Goal: Information Seeking & Learning: Learn about a topic

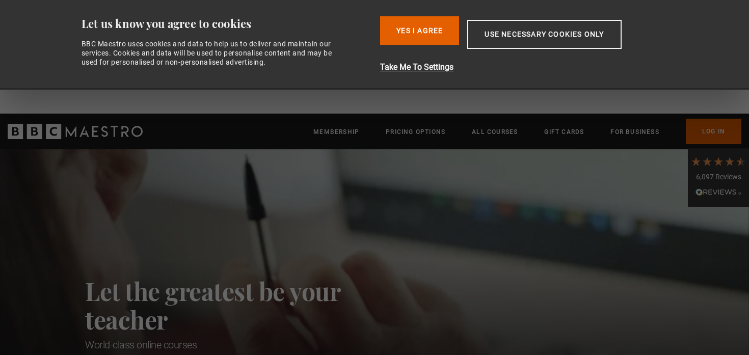
click at [527, 48] on button "Use necessary cookies only" at bounding box center [544, 34] width 154 height 29
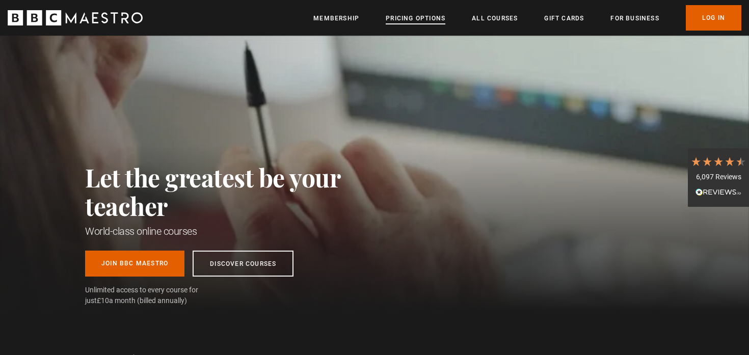
click at [433, 21] on link "Pricing Options" at bounding box center [416, 18] width 60 height 10
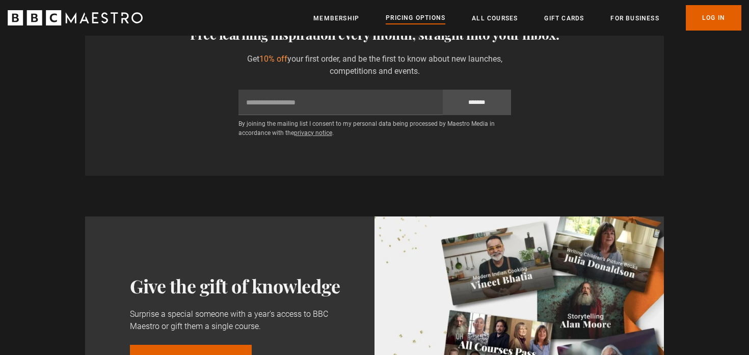
scroll to position [725, 0]
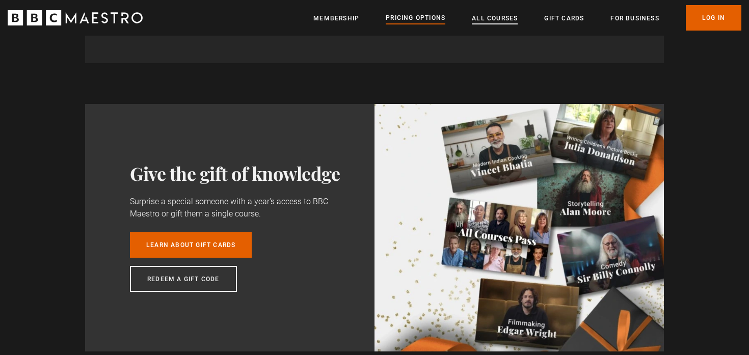
click at [486, 14] on link "All Courses" at bounding box center [495, 18] width 46 height 10
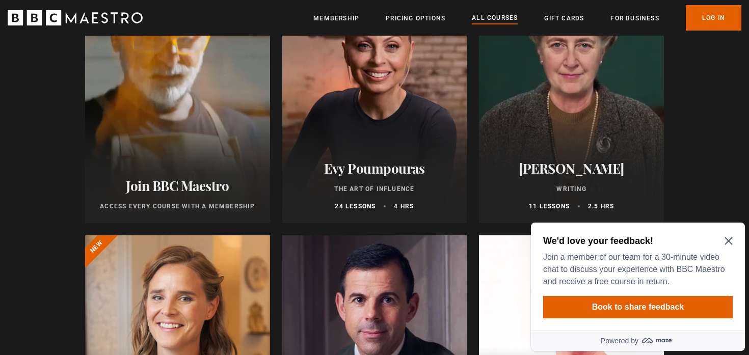
click at [725, 236] on h2 "We'd love your feedback!" at bounding box center [635, 241] width 185 height 12
click at [726, 236] on h2 "We'd love your feedback!" at bounding box center [635, 241] width 185 height 12
click at [726, 239] on icon "Close Maze Prompt" at bounding box center [728, 241] width 8 height 8
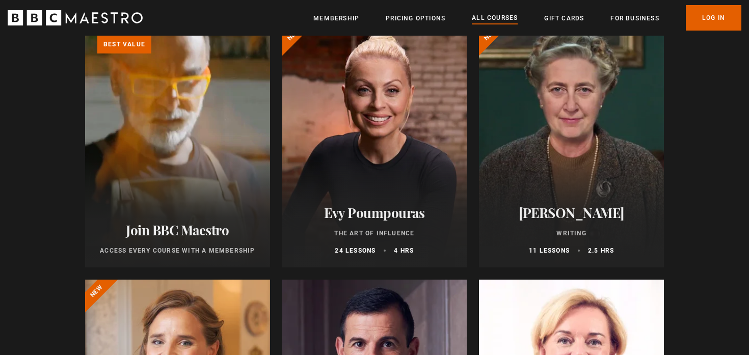
scroll to position [132, 0]
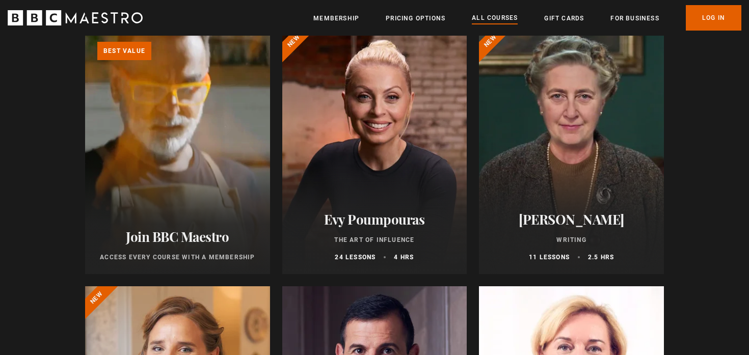
click at [581, 132] on div at bounding box center [571, 152] width 185 height 244
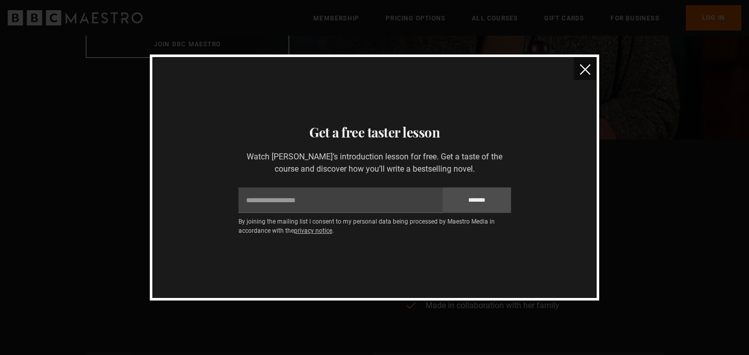
scroll to position [935, 0]
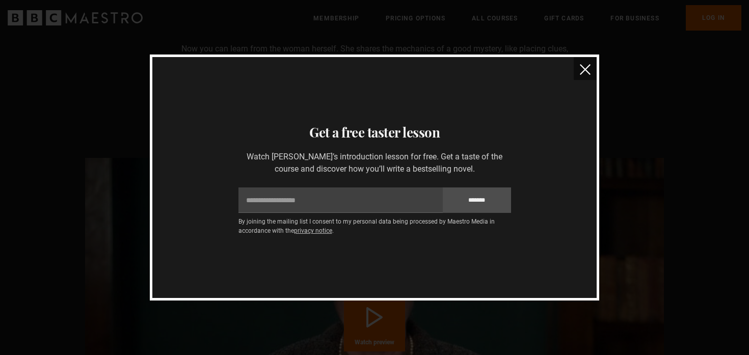
click at [588, 68] on img "close" at bounding box center [585, 69] width 11 height 11
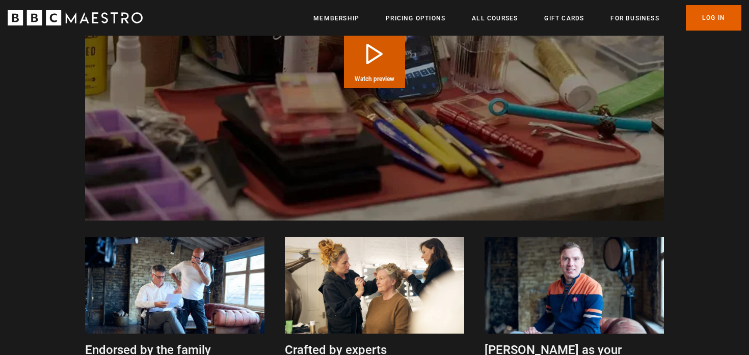
scroll to position [0, 194]
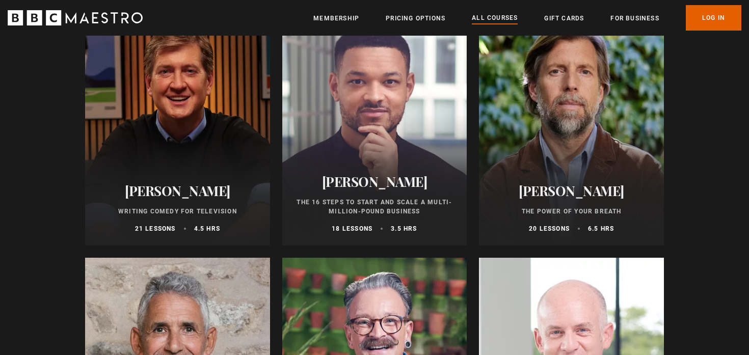
scroll to position [1243, 0]
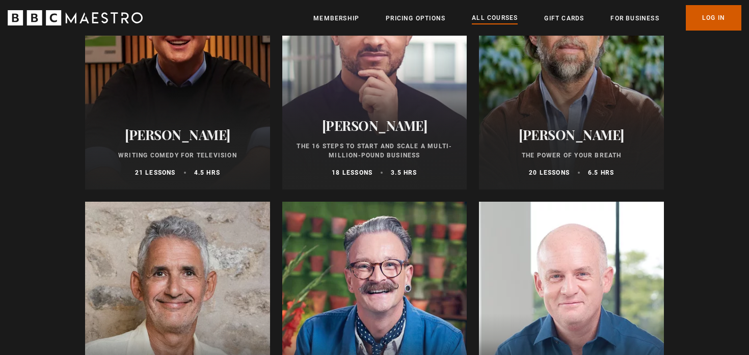
click at [703, 13] on link "Log In" at bounding box center [713, 17] width 56 height 25
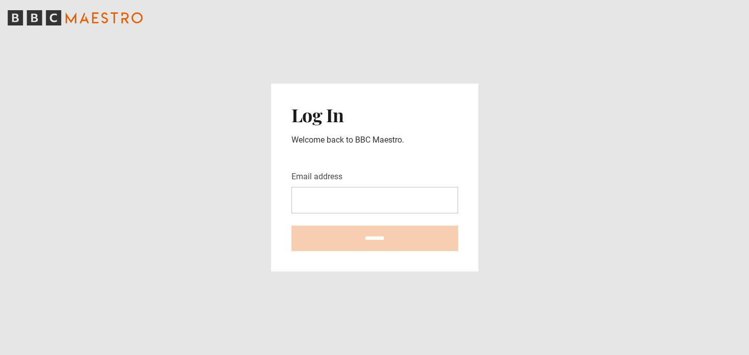
click at [352, 196] on input "Email address" at bounding box center [374, 200] width 167 height 26
click at [441, 354] on com-1password-button at bounding box center [374, 355] width 749 height 0
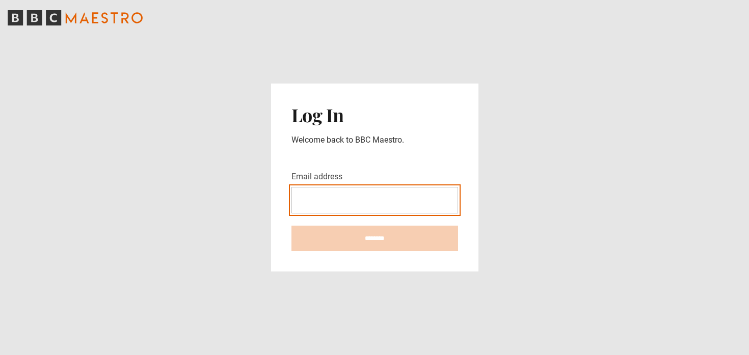
click at [441, 354] on com-1password-button at bounding box center [374, 355] width 749 height 0
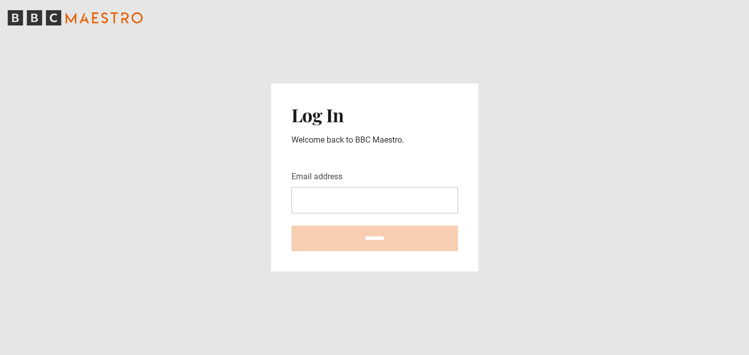
click at [507, 196] on main "Log In Welcome back to BBC Maestro. Email address ********" at bounding box center [374, 177] width 749 height 355
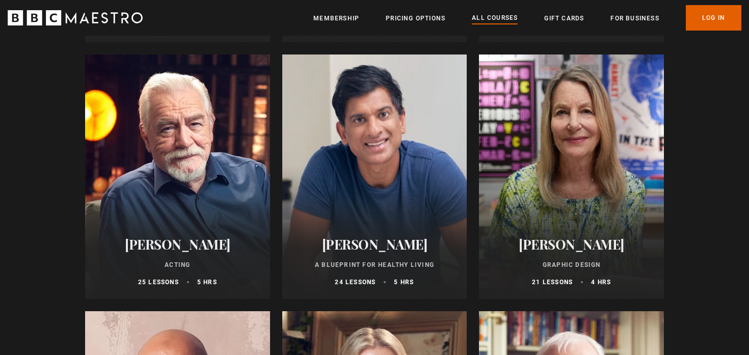
scroll to position [1342, 0]
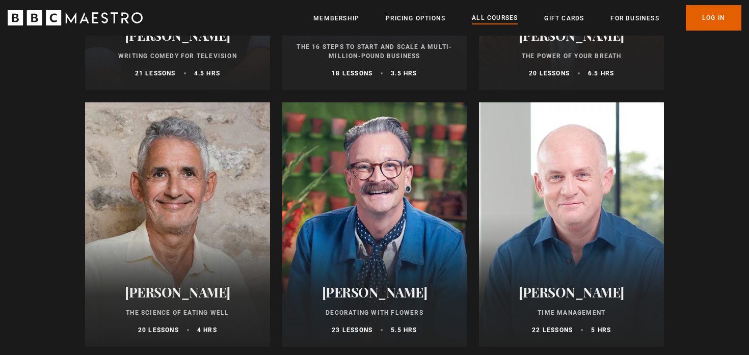
click at [388, 160] on div at bounding box center [374, 224] width 185 height 244
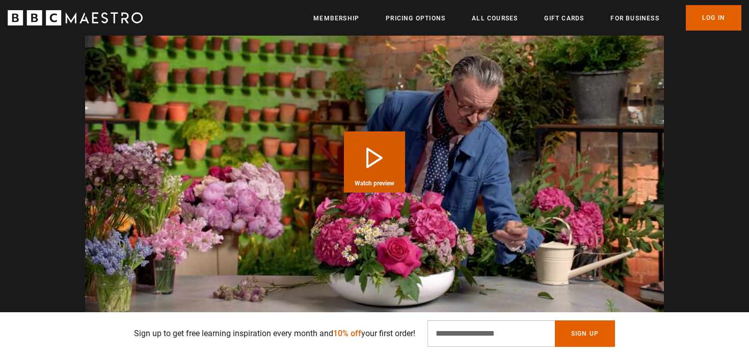
scroll to position [1142, 0]
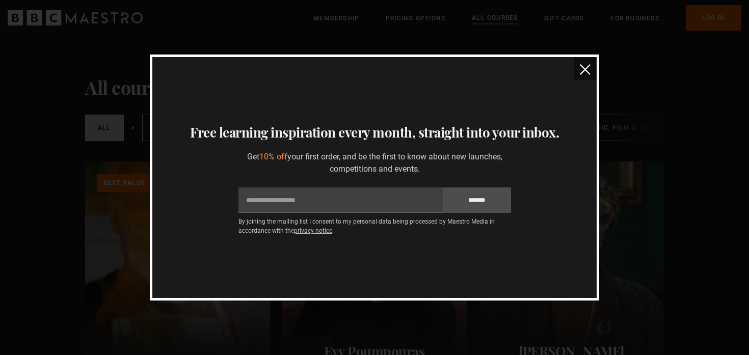
click at [586, 73] on img "close" at bounding box center [585, 69] width 11 height 11
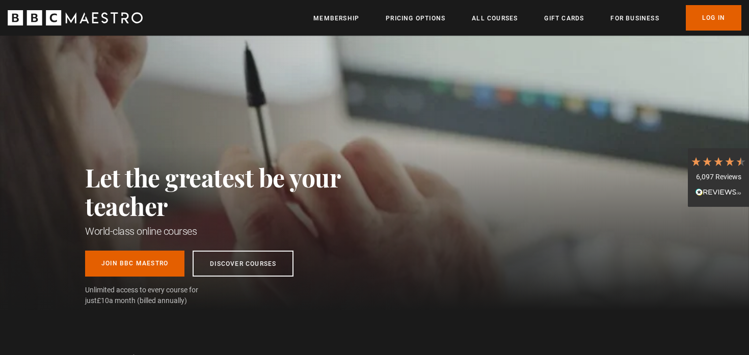
scroll to position [0, 80]
